Goal: Find specific page/section: Find specific page/section

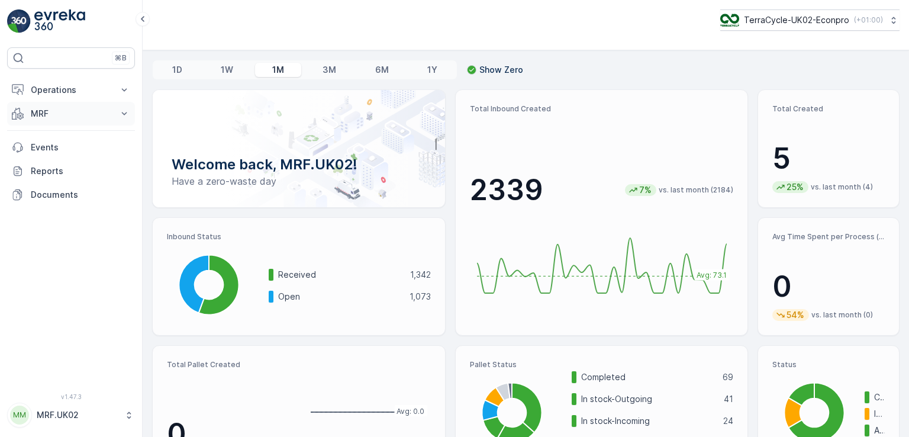
click at [61, 108] on p "MRF" at bounding box center [71, 114] width 80 height 12
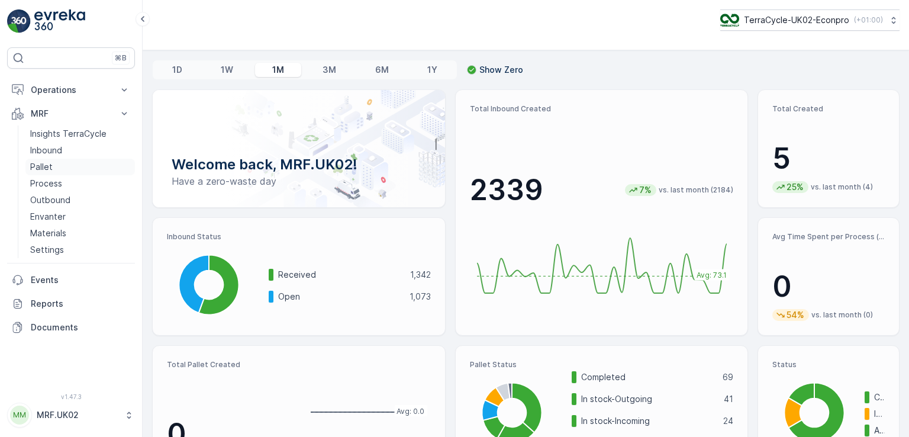
click at [50, 166] on p "Pallet" at bounding box center [41, 167] width 22 height 12
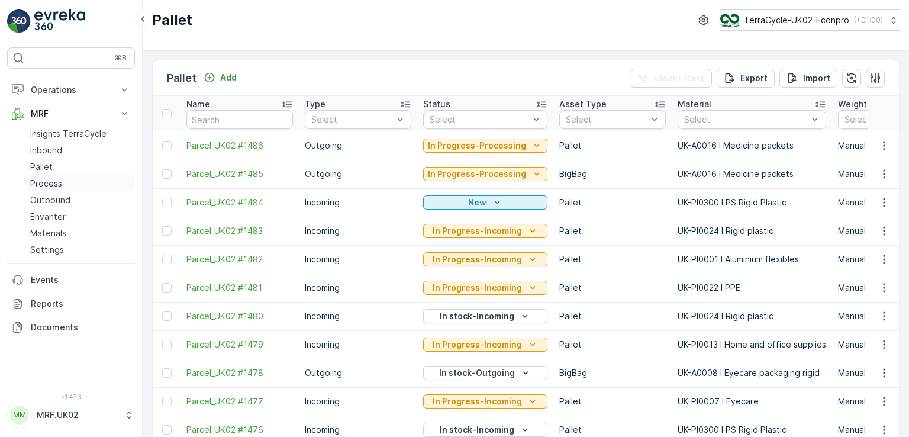
click at [57, 185] on p "Process" at bounding box center [46, 183] width 32 height 12
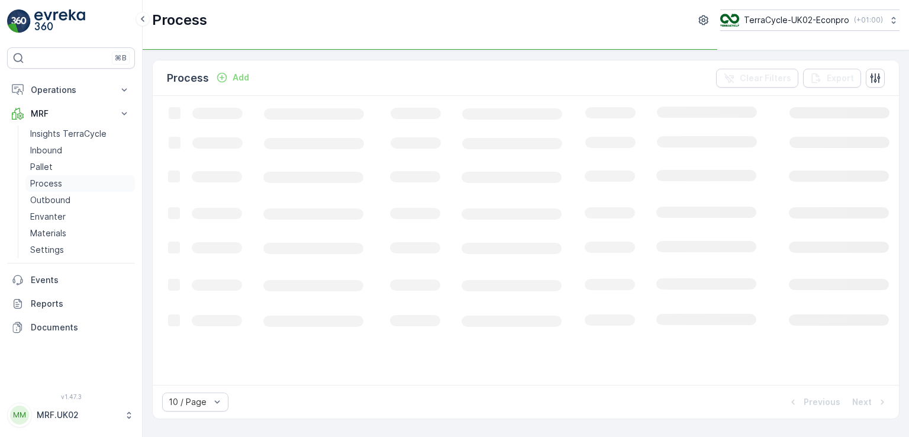
click at [57, 185] on p "Process" at bounding box center [46, 183] width 32 height 12
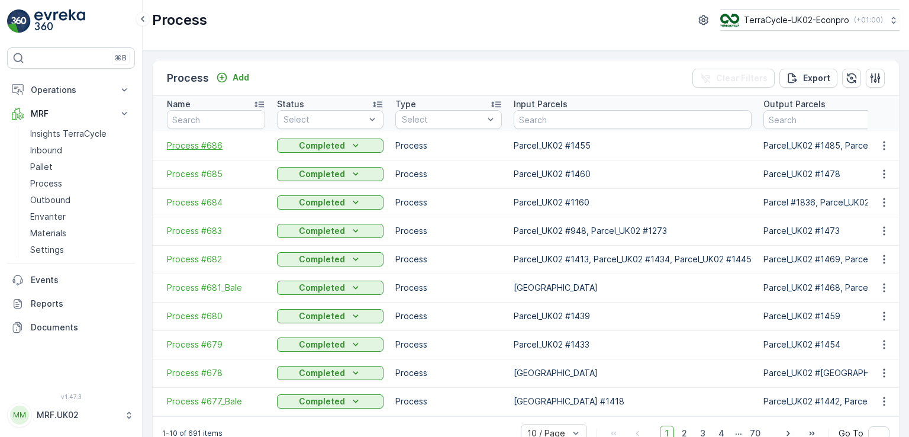
click at [189, 141] on span "Process #686" at bounding box center [216, 146] width 98 height 12
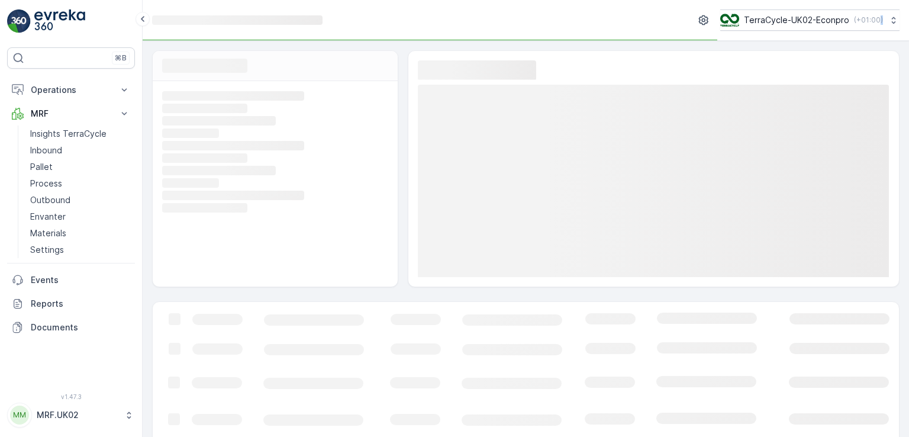
click at [189, 141] on rect at bounding box center [273, 145] width 223 height 11
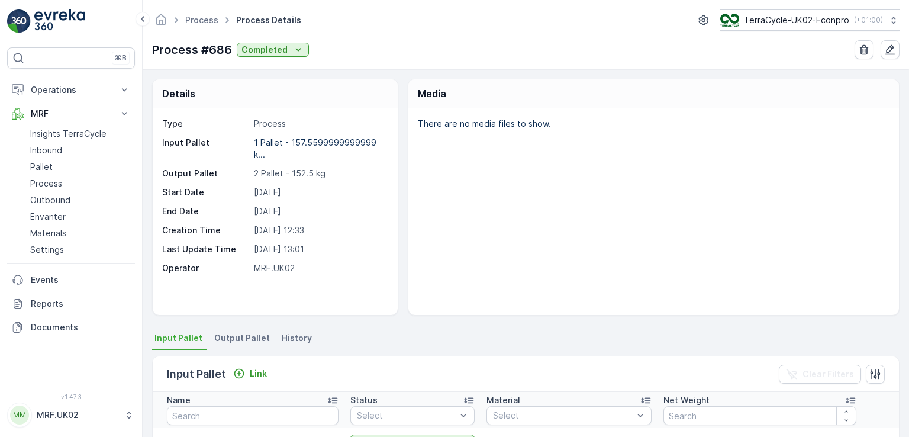
click at [799, 149] on div "There are no media files to show." at bounding box center [653, 211] width 490 height 206
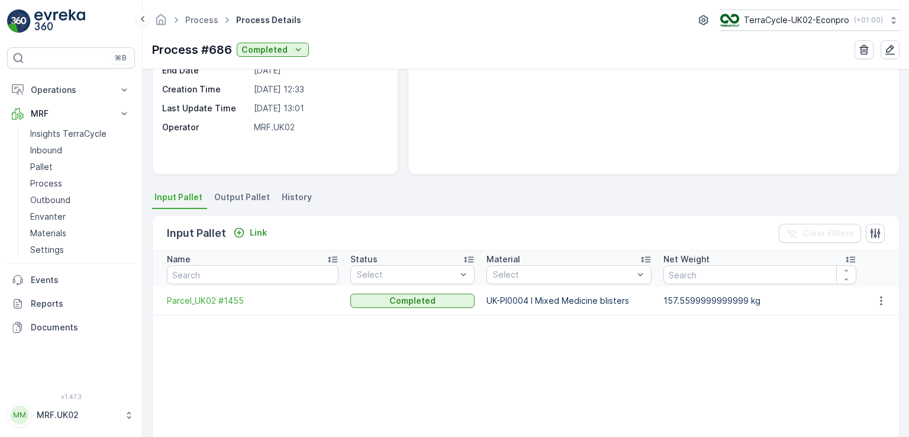
scroll to position [142, 0]
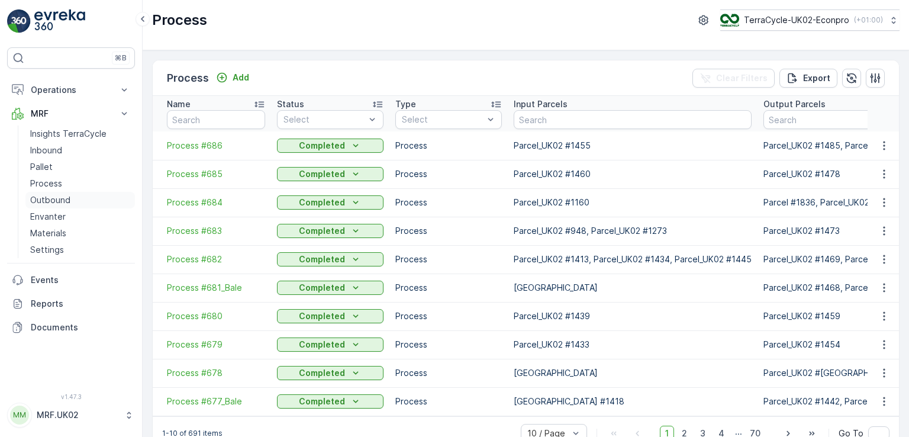
click at [57, 201] on p "Outbound" at bounding box center [50, 200] width 40 height 12
